Goal: Transaction & Acquisition: Download file/media

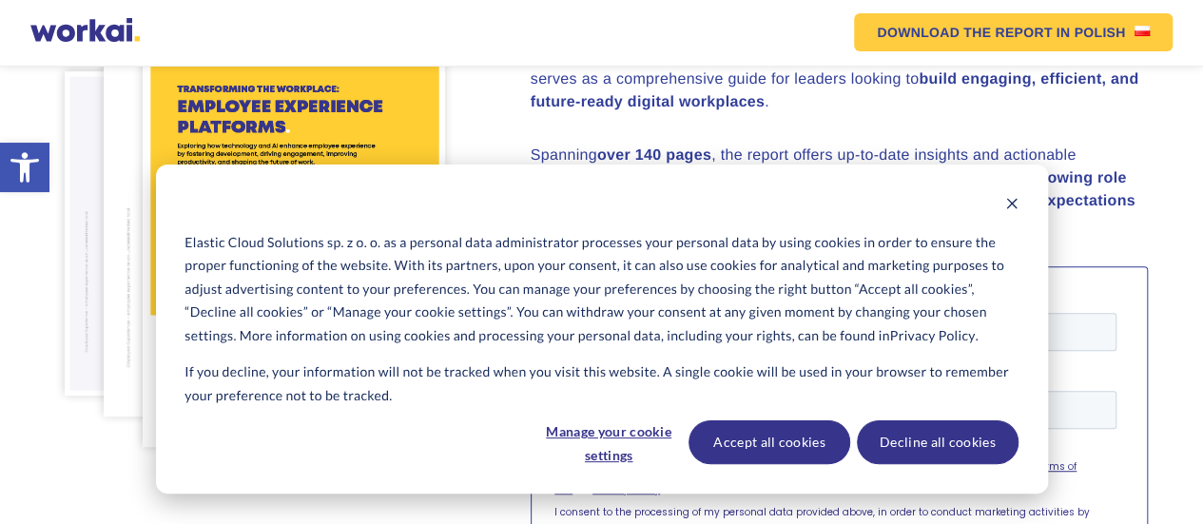
scroll to position [380, 0]
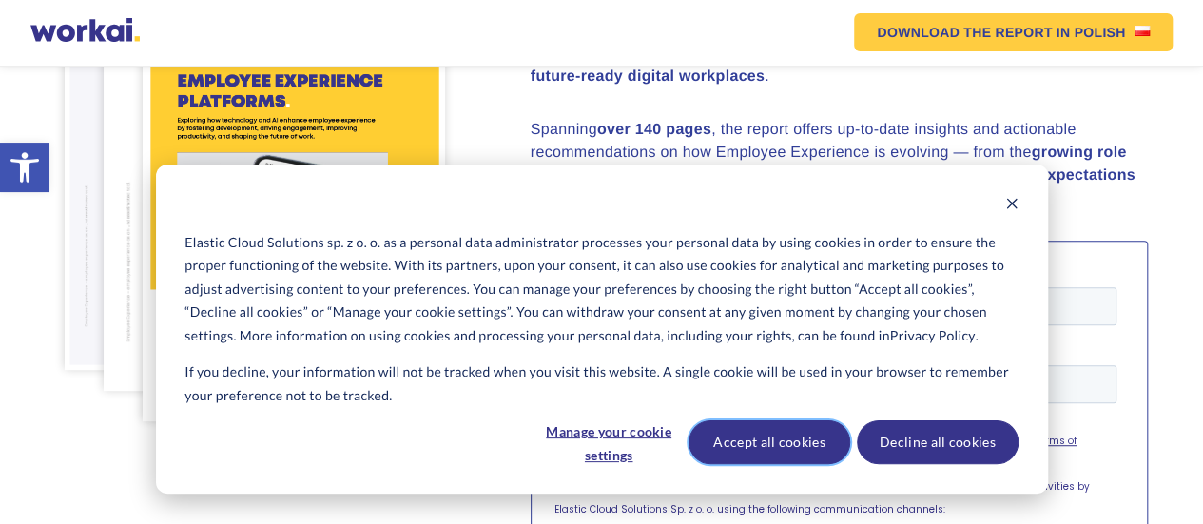
click at [748, 461] on button "Accept all cookies" at bounding box center [769, 442] width 162 height 44
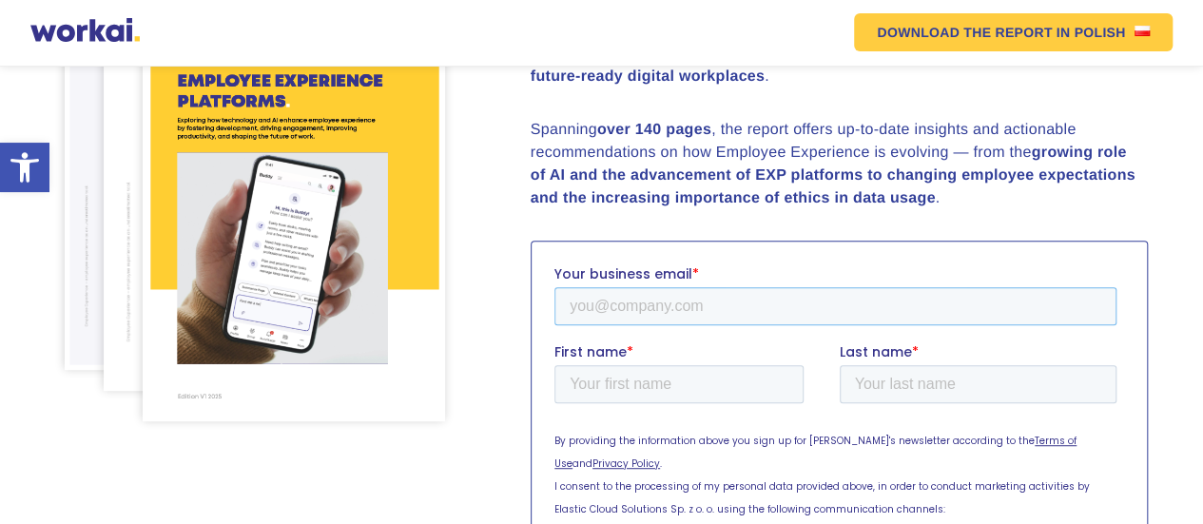
click at [817, 308] on input "Your business email *" at bounding box center [834, 305] width 562 height 38
type input "[EMAIL_ADDRESS][DOMAIN_NAME]"
click at [706, 387] on input "First name *" at bounding box center [677, 383] width 249 height 38
type input "[PERSON_NAME]"
click at [866, 386] on input "Last name *" at bounding box center [977, 383] width 278 height 38
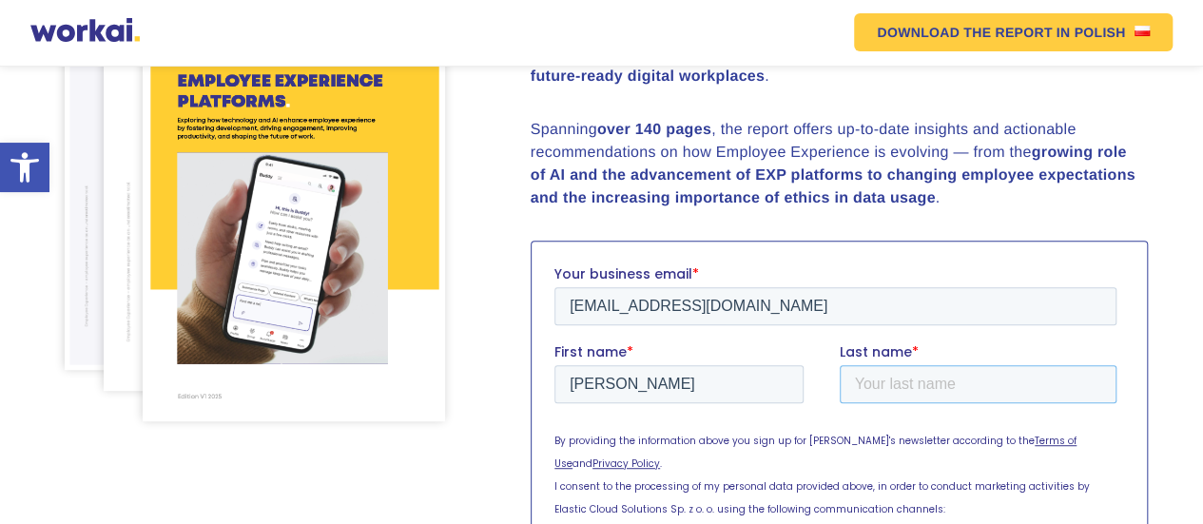
type input "Nehanda"
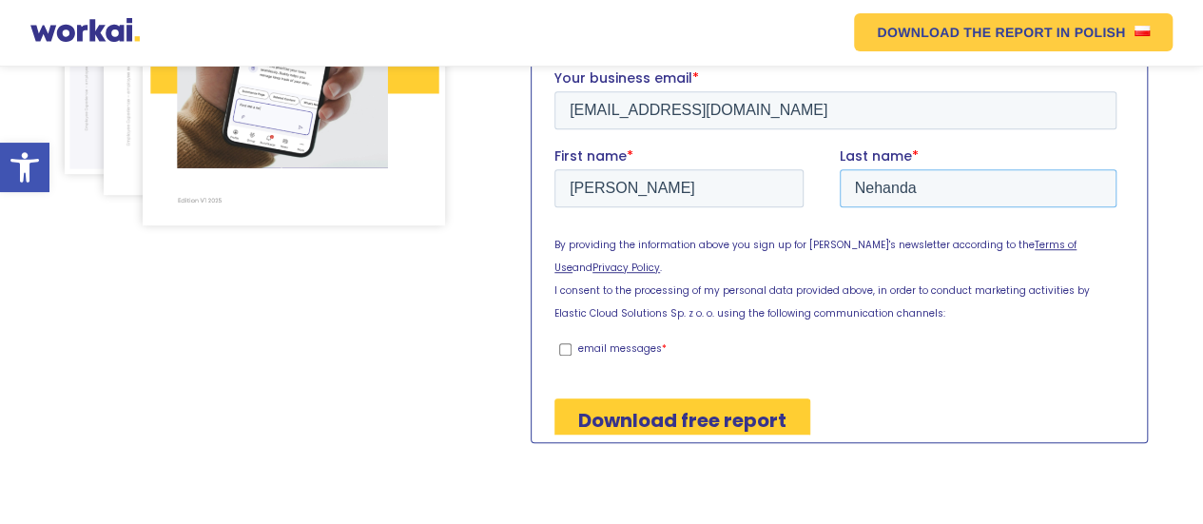
scroll to position [570, 0]
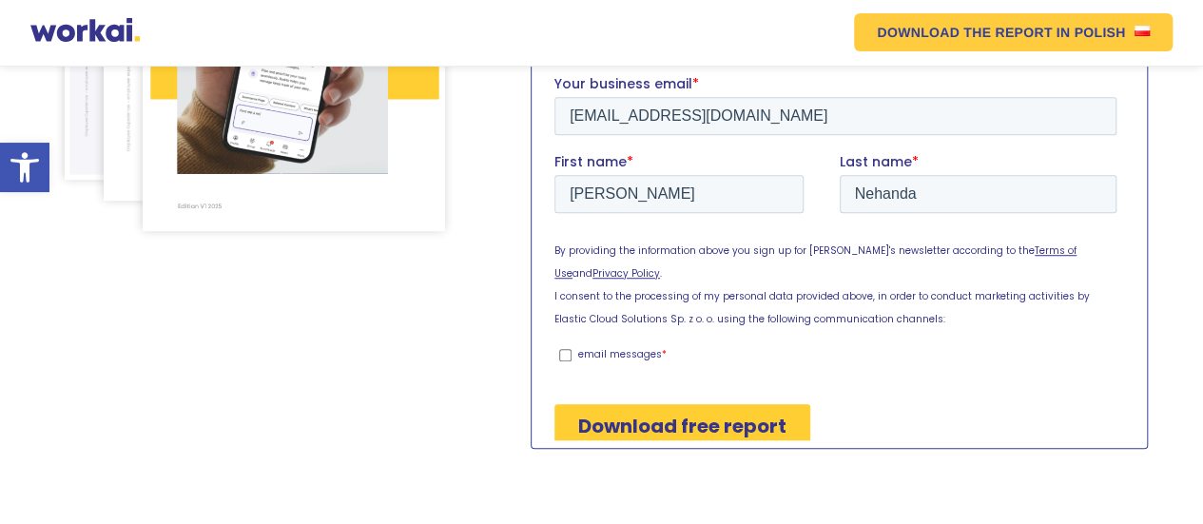
click at [668, 403] on input "Download free report" at bounding box center [681, 425] width 256 height 44
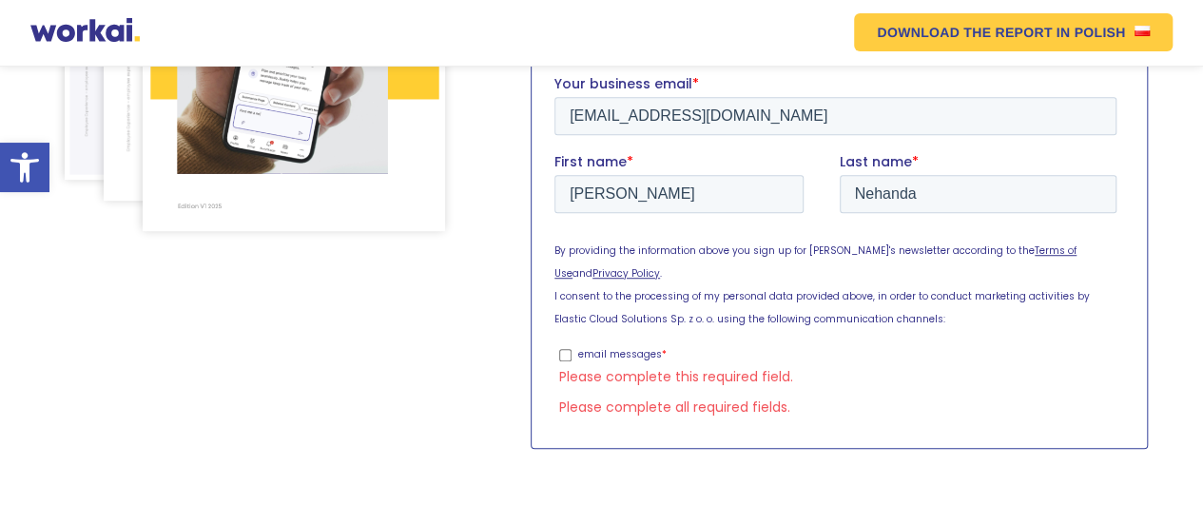
scroll to position [592, 0]
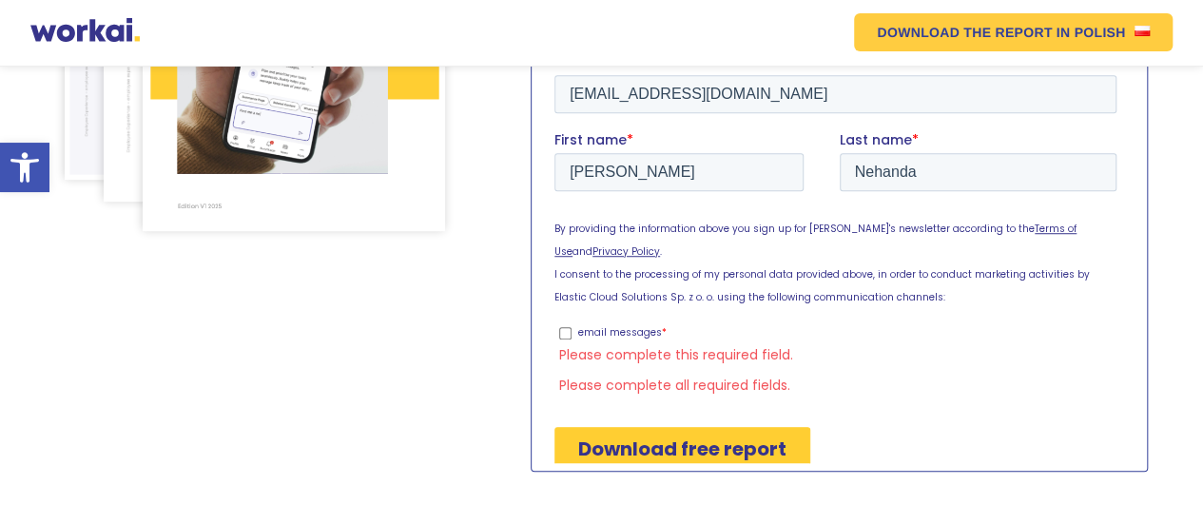
click at [562, 326] on input "email messages *" at bounding box center [564, 332] width 12 height 12
checkbox input "true"
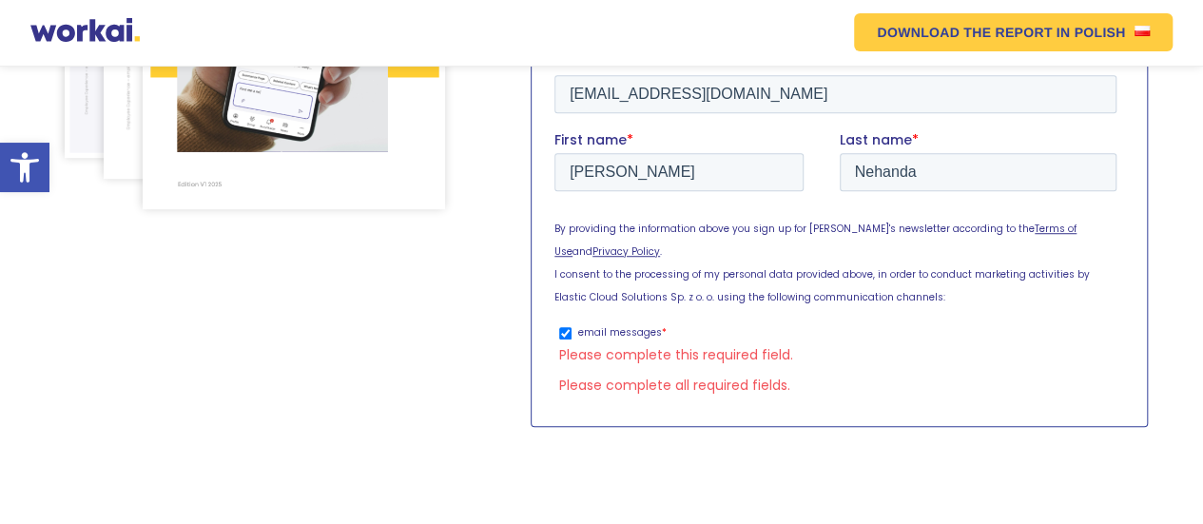
scroll to position [570, 0]
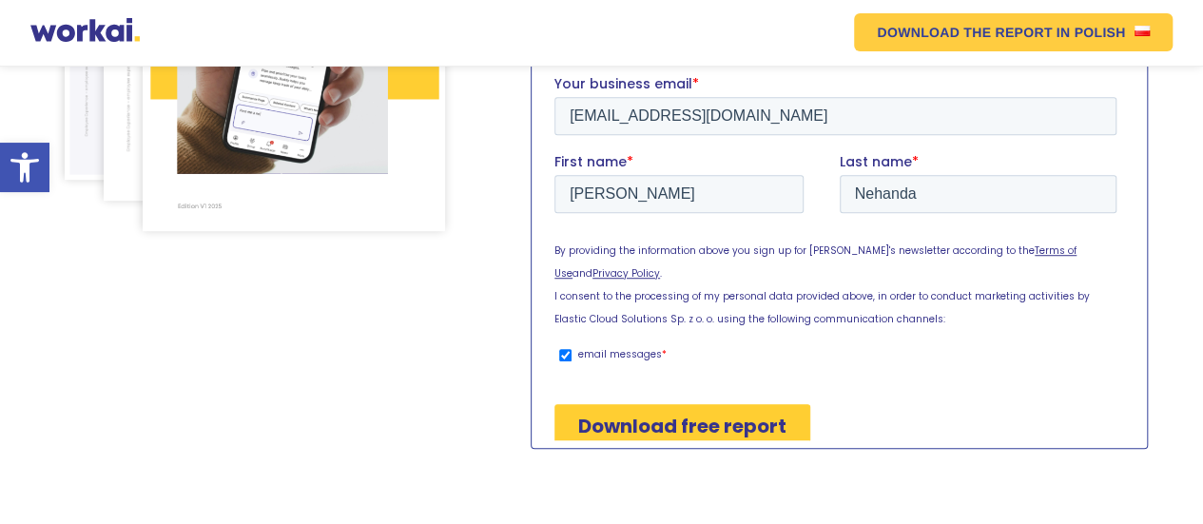
click at [655, 403] on input "Download free report" at bounding box center [681, 425] width 256 height 44
